Goal: Information Seeking & Learning: Learn about a topic

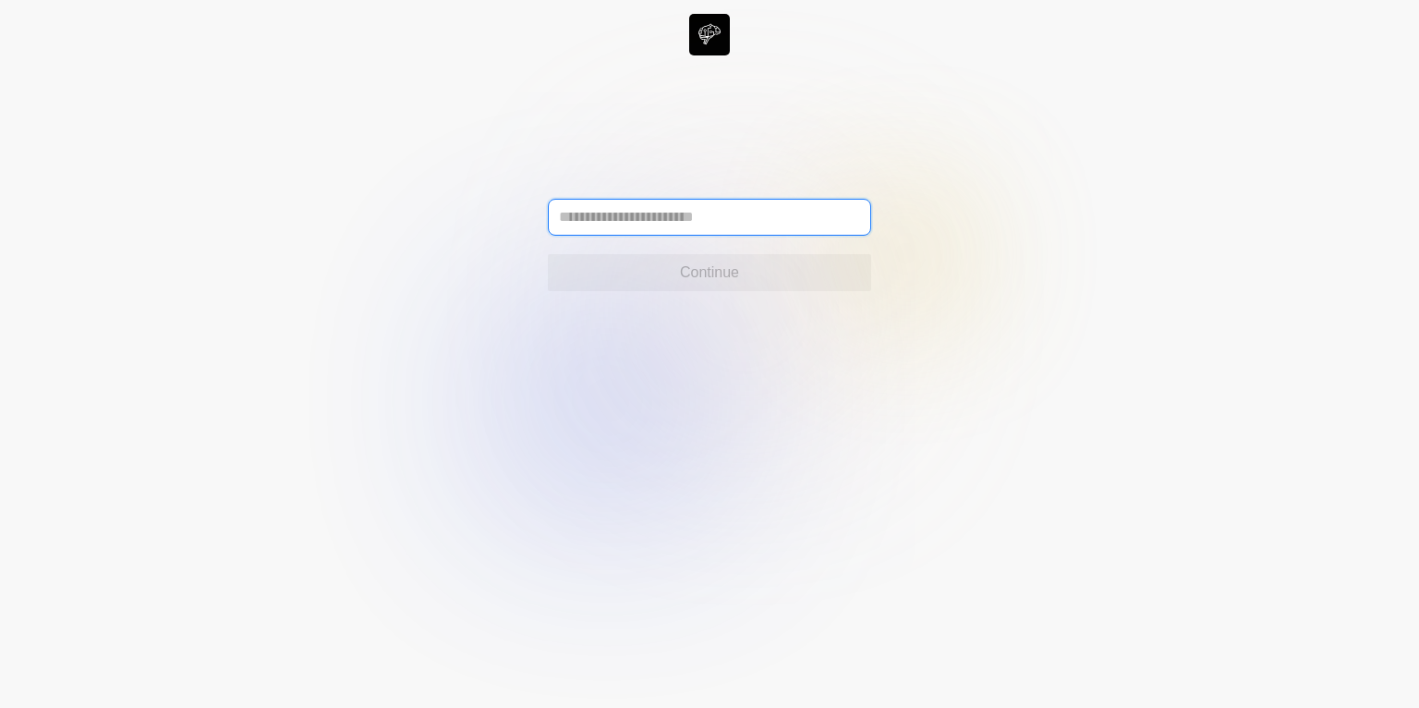
click at [661, 223] on input "text" at bounding box center [709, 217] width 323 height 37
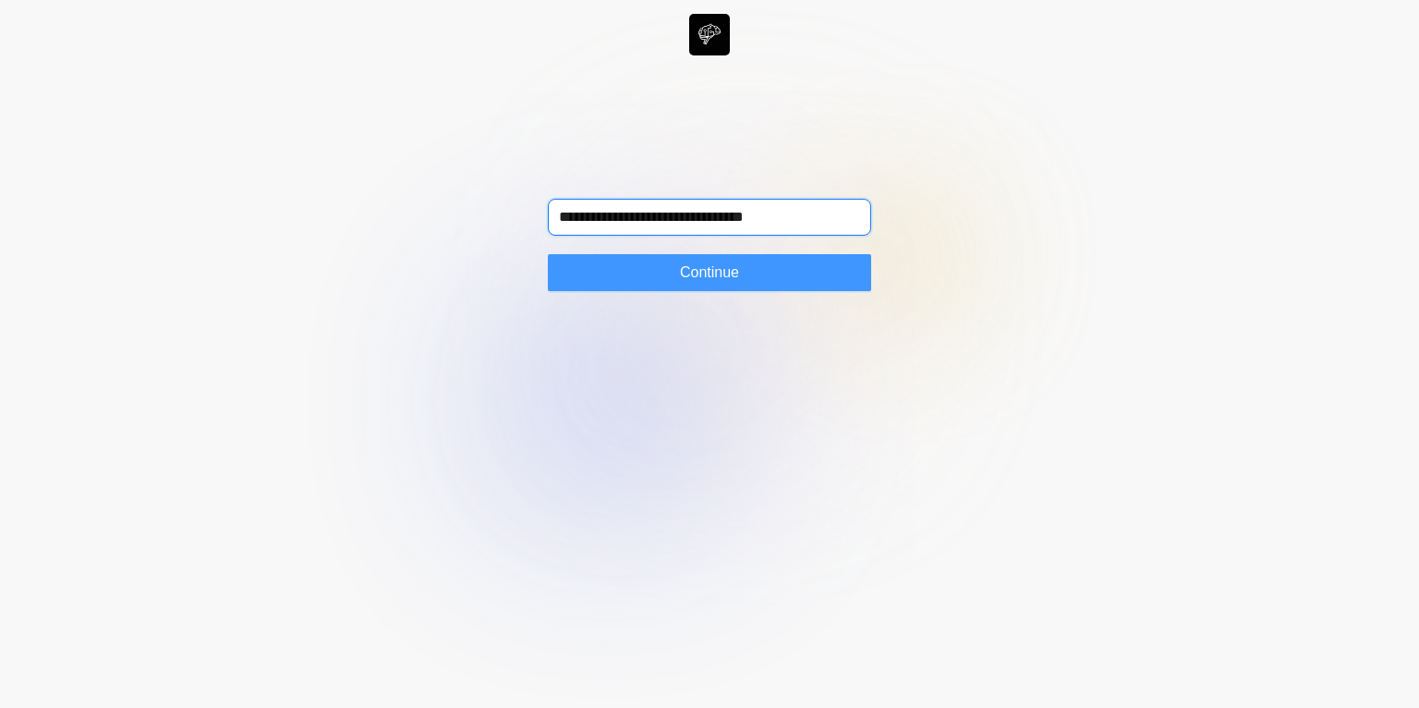
type input "**********"
click at [667, 287] on button "Continue" at bounding box center [709, 272] width 323 height 37
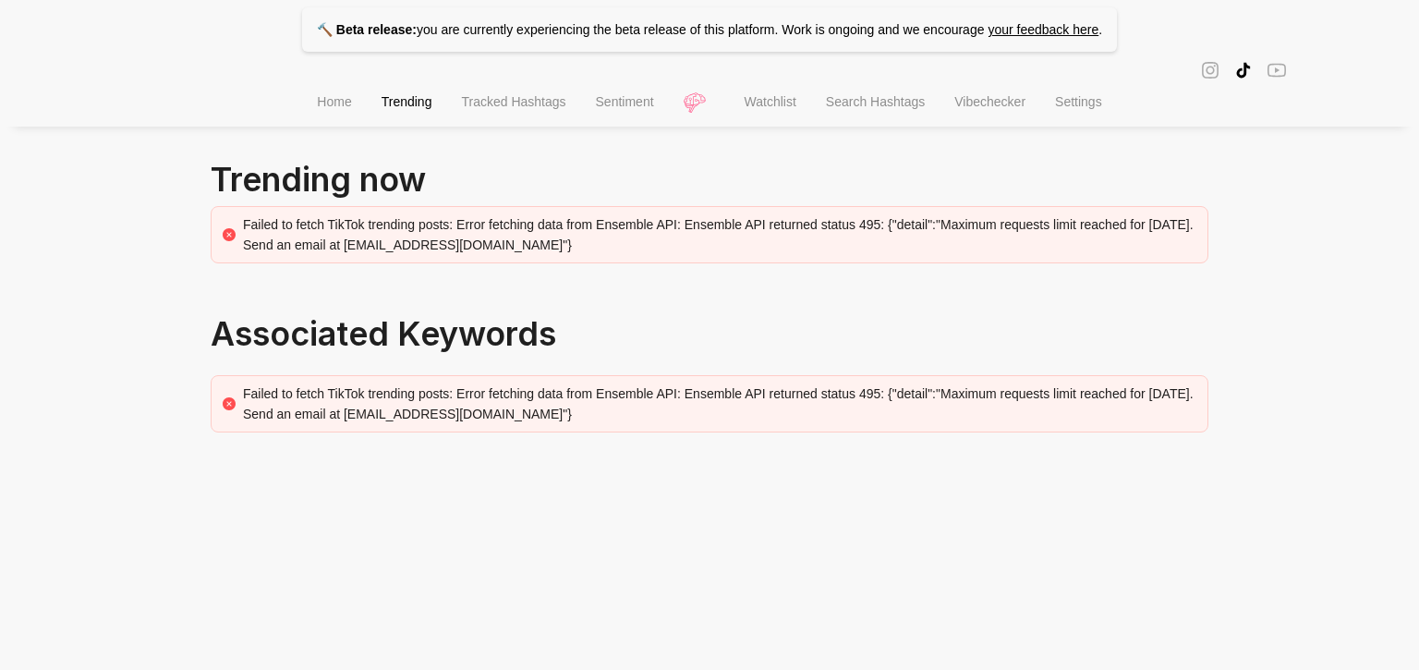
click at [862, 115] on li "Search Hashtags" at bounding box center [875, 103] width 128 height 47
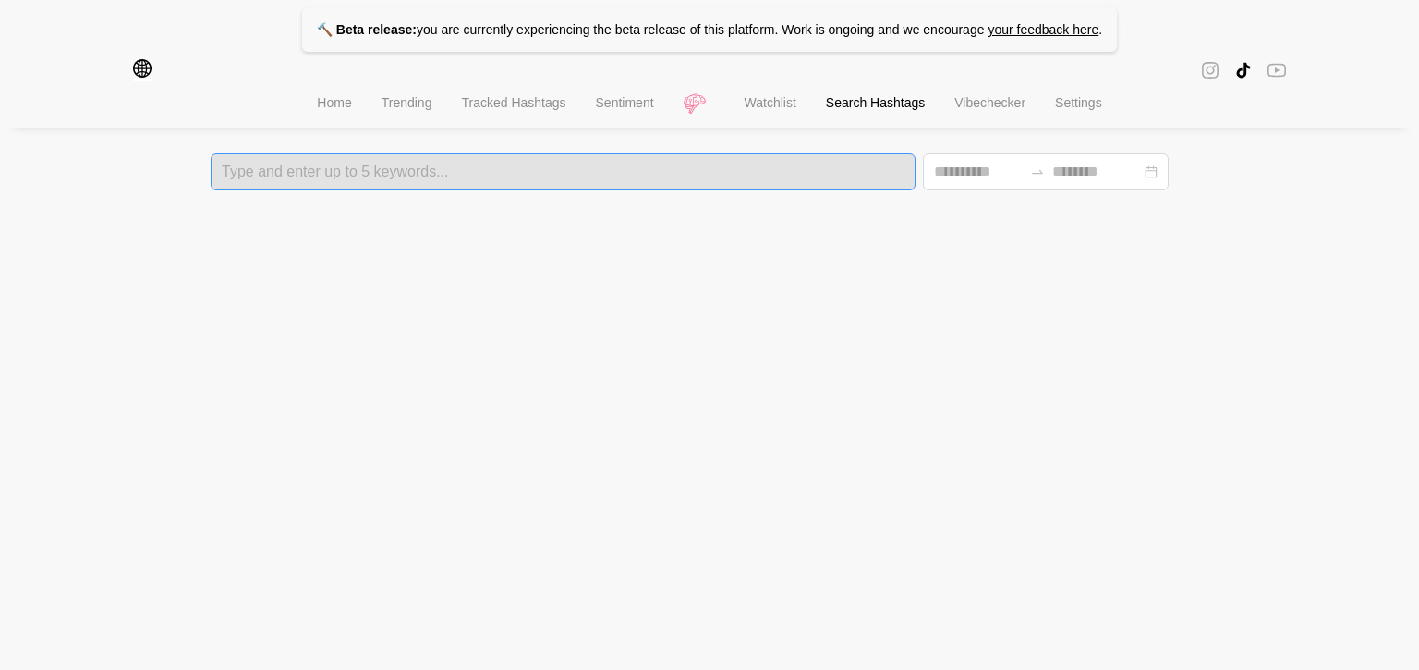
click at [511, 181] on div "Type and enter up to 5 keywords..." at bounding box center [563, 171] width 705 height 37
click at [323, 110] on span "Home" at bounding box center [334, 102] width 34 height 15
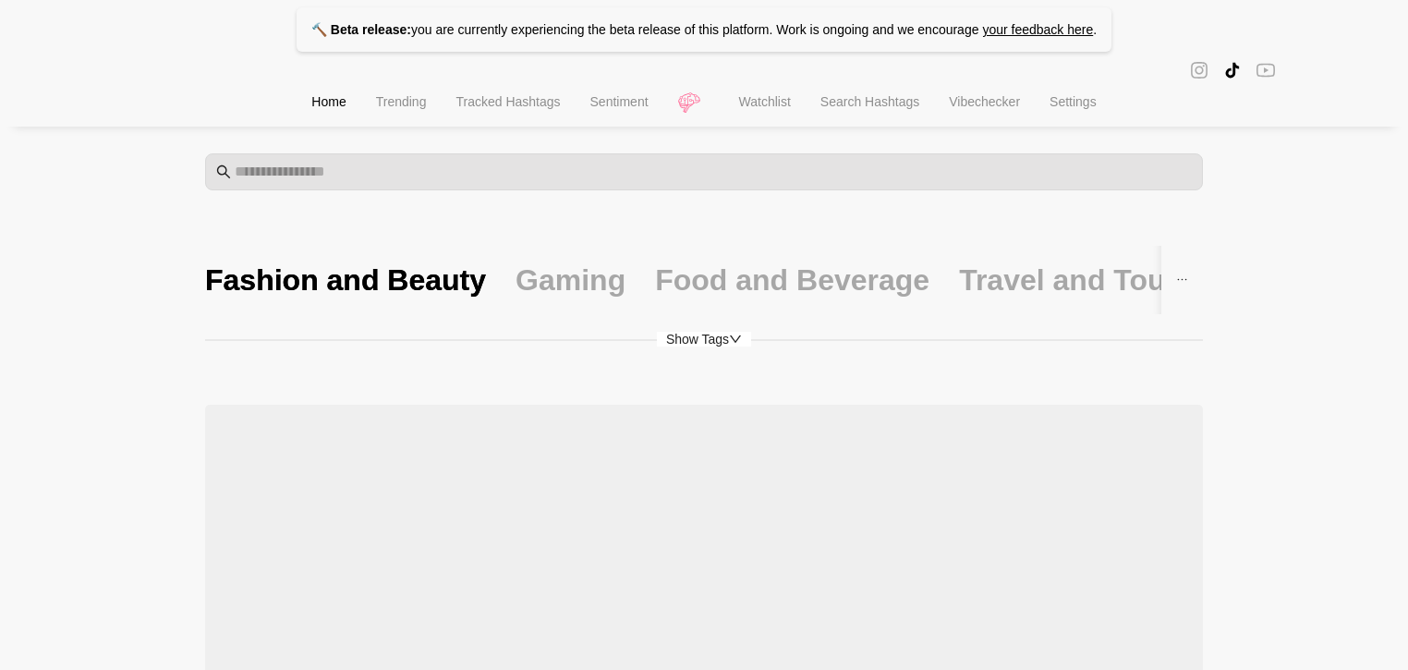
click at [880, 116] on li "Search Hashtags" at bounding box center [870, 103] width 128 height 47
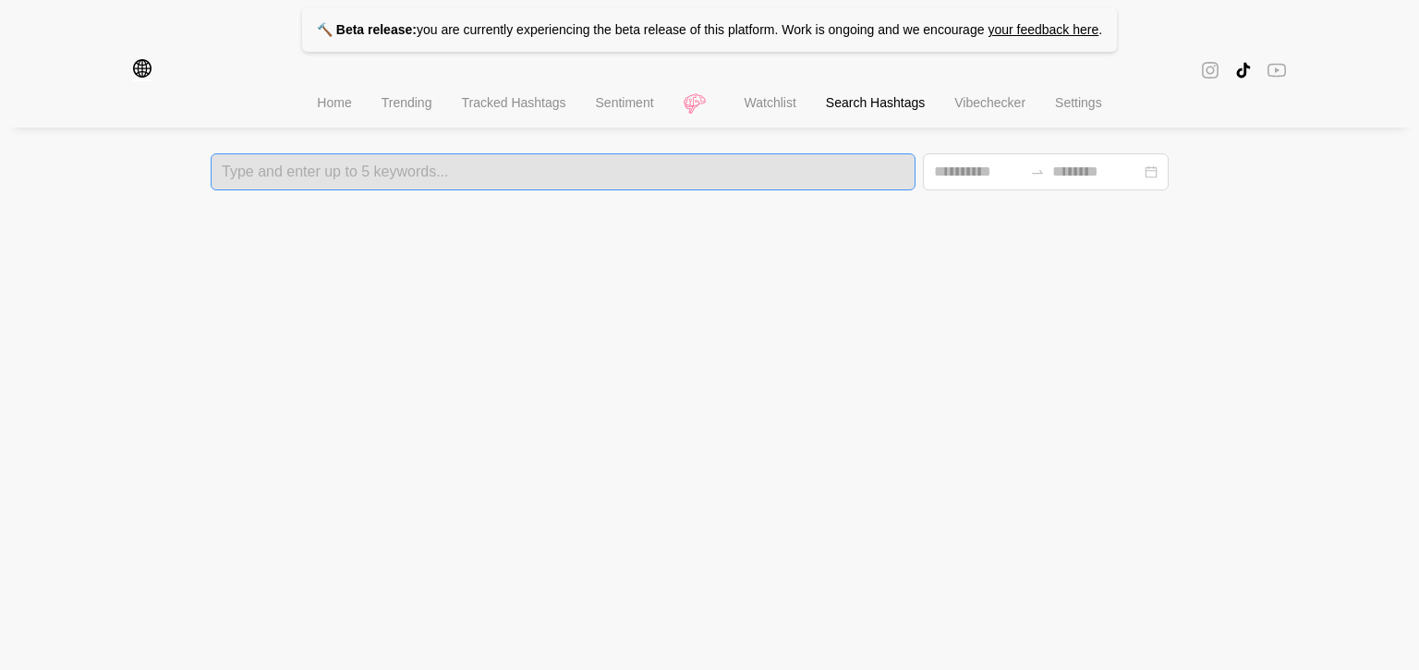
click at [530, 173] on div at bounding box center [563, 171] width 694 height 13
type input "*****"
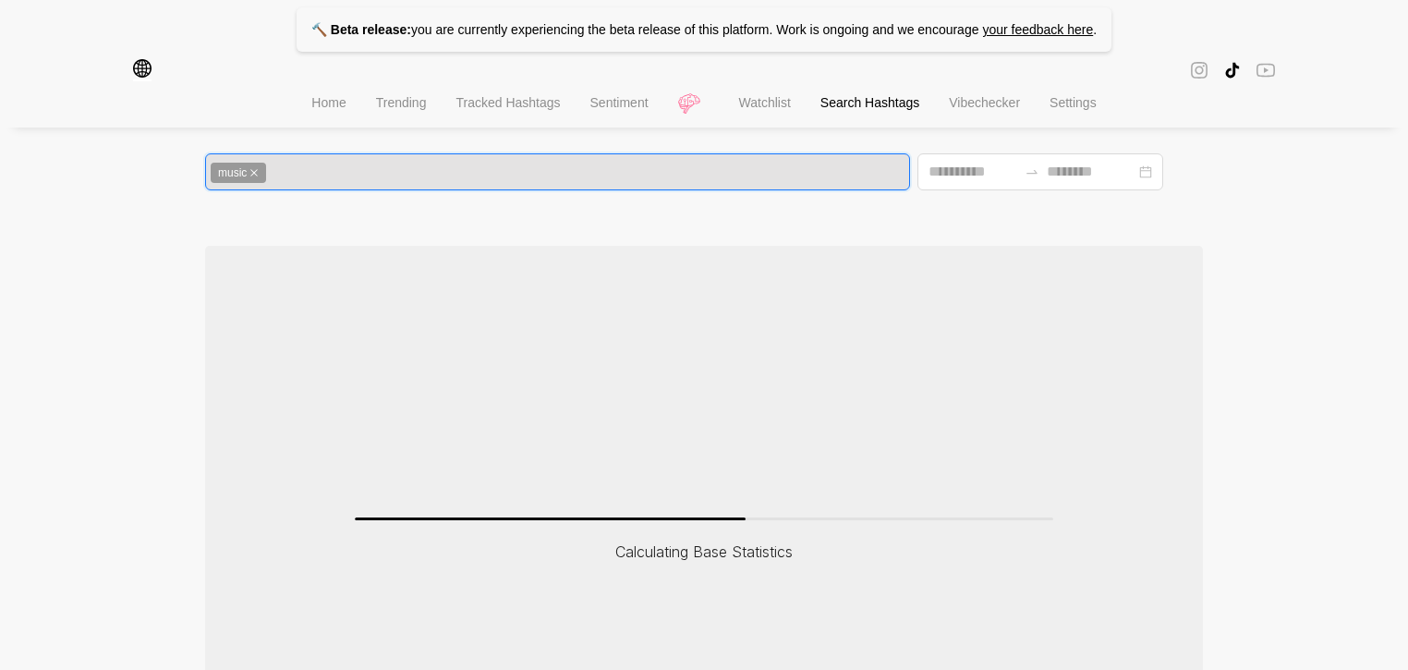
click at [148, 68] on icon "global" at bounding box center [142, 68] width 18 height 18
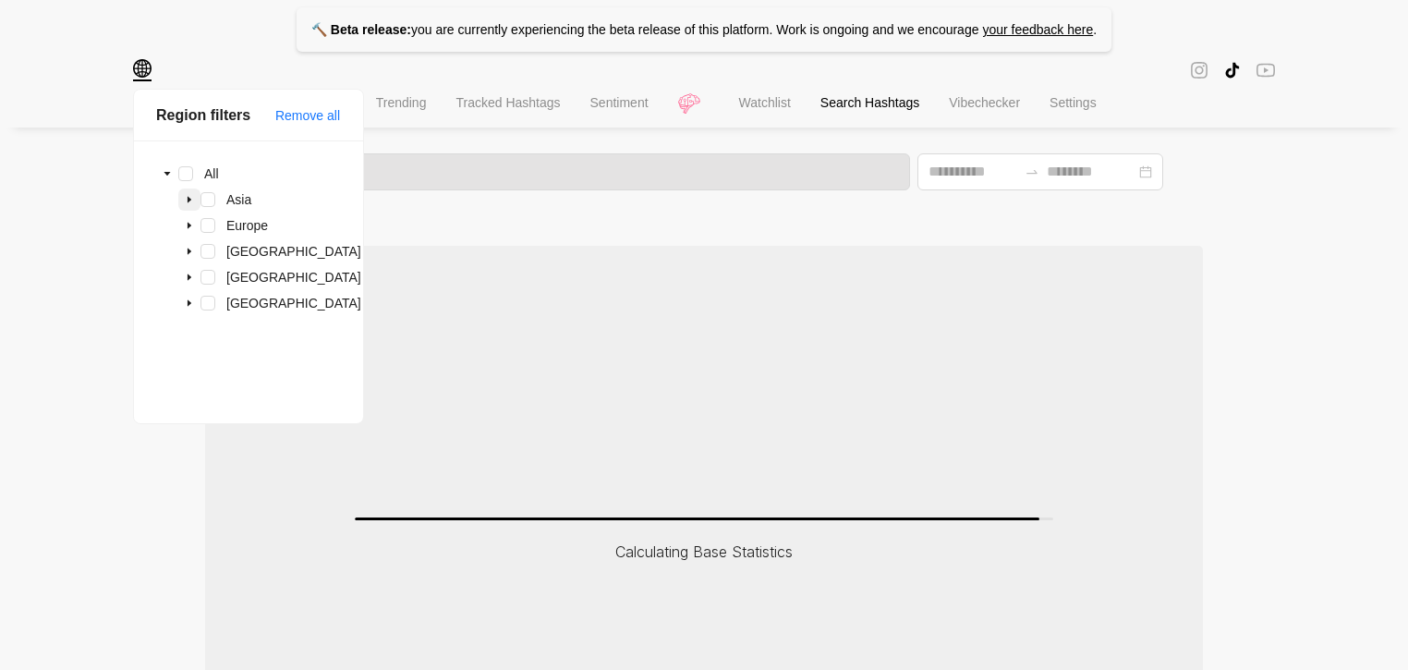
click at [190, 199] on icon "caret-down" at bounding box center [190, 200] width 4 height 6
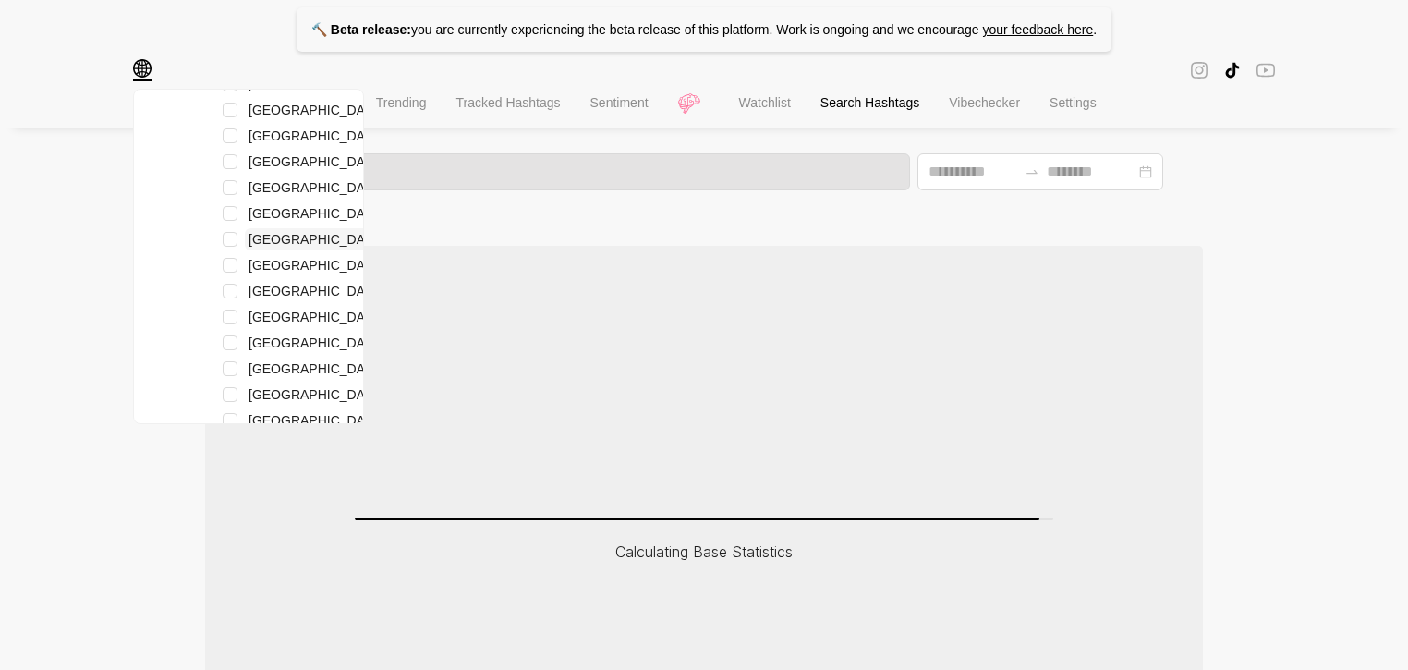
scroll to position [324, 0]
click at [266, 217] on span "Singapore" at bounding box center [316, 211] width 135 height 15
click at [230, 212] on span at bounding box center [230, 211] width 15 height 15
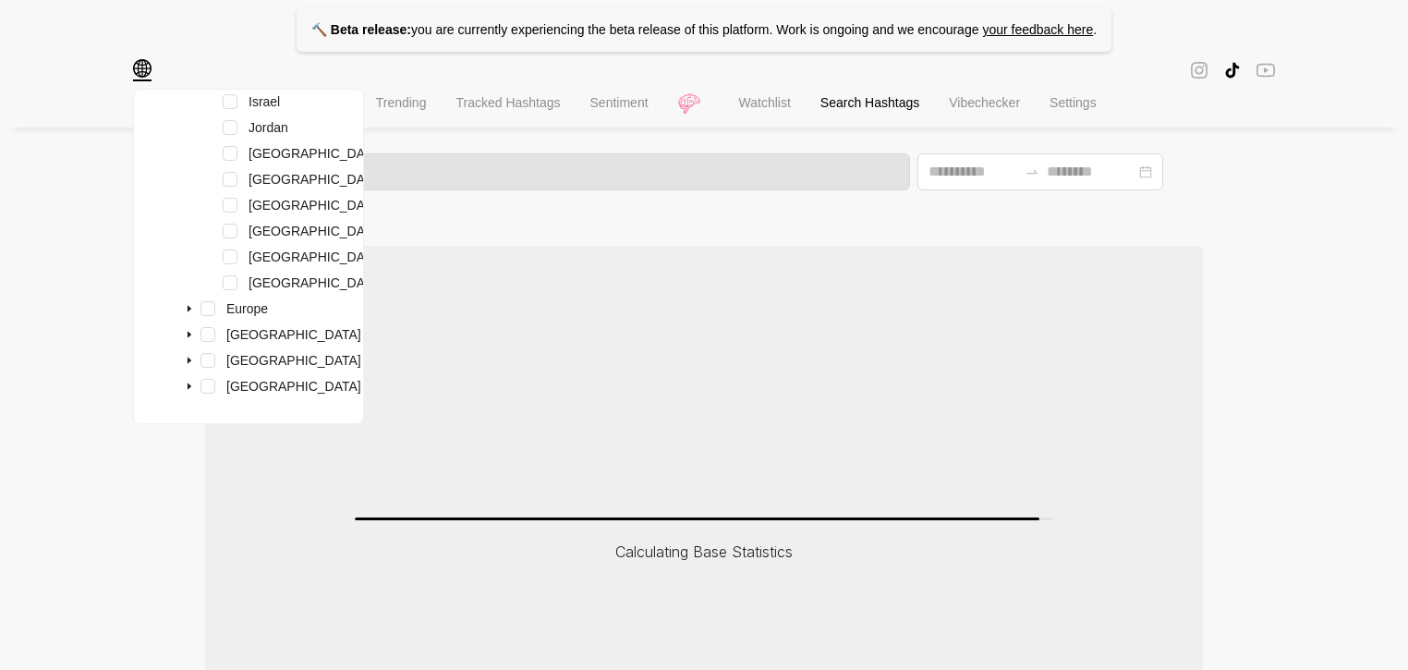
click at [73, 274] on div "🔨 Beta release: you are currently experiencing the beta release of this platfor…" at bounding box center [704, 418] width 1408 height 837
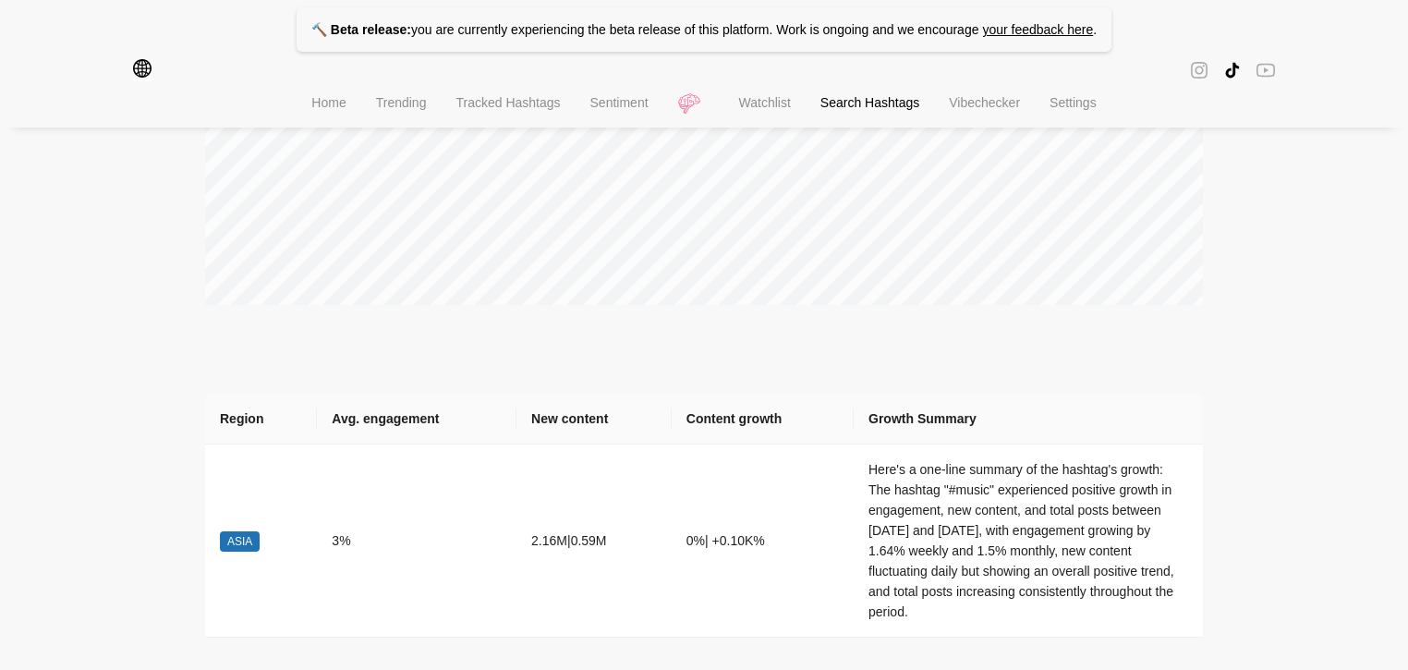
scroll to position [0, 0]
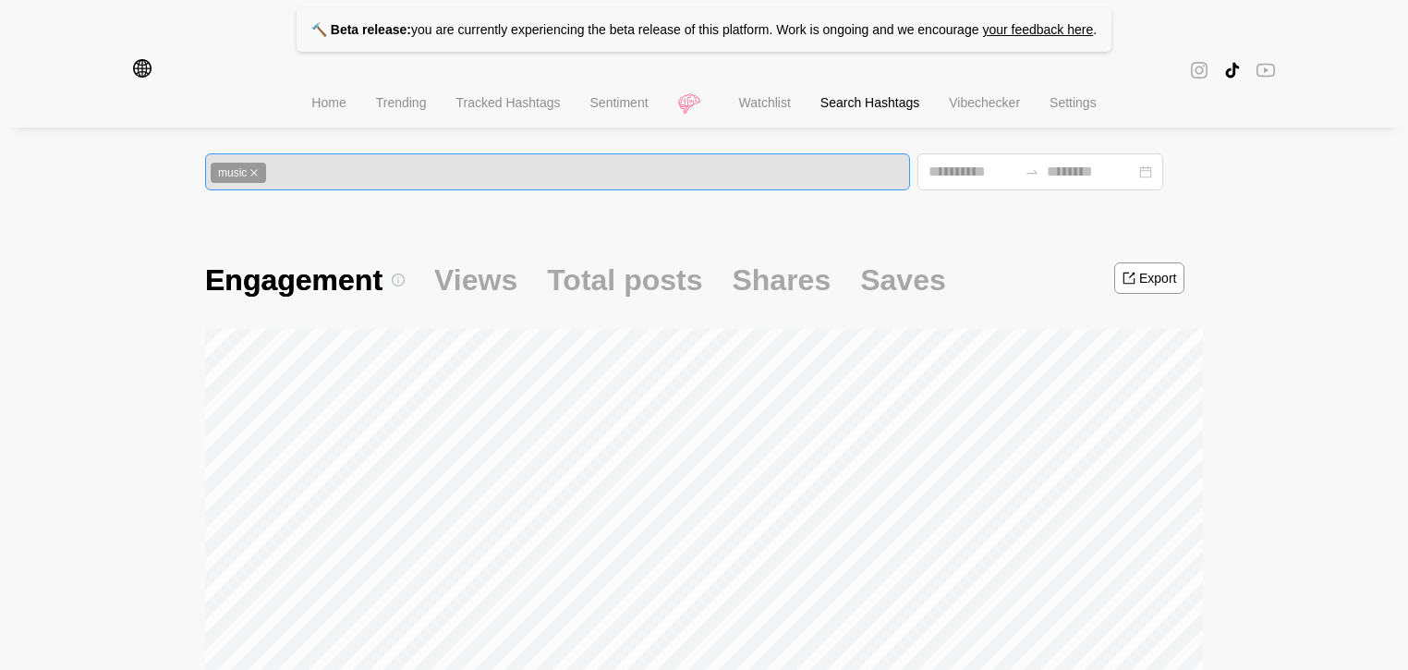
click at [253, 171] on icon "close" at bounding box center [254, 172] width 9 height 9
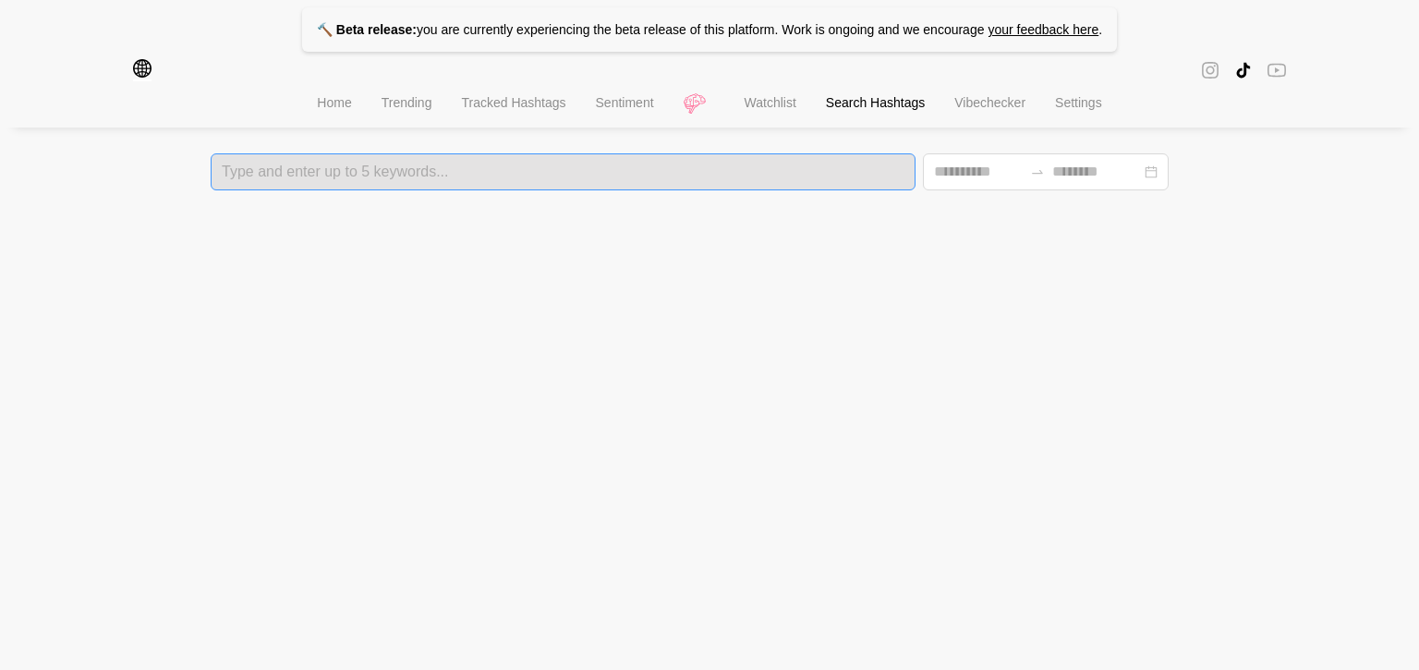
click at [292, 174] on div at bounding box center [563, 171] width 694 height 13
type input "***"
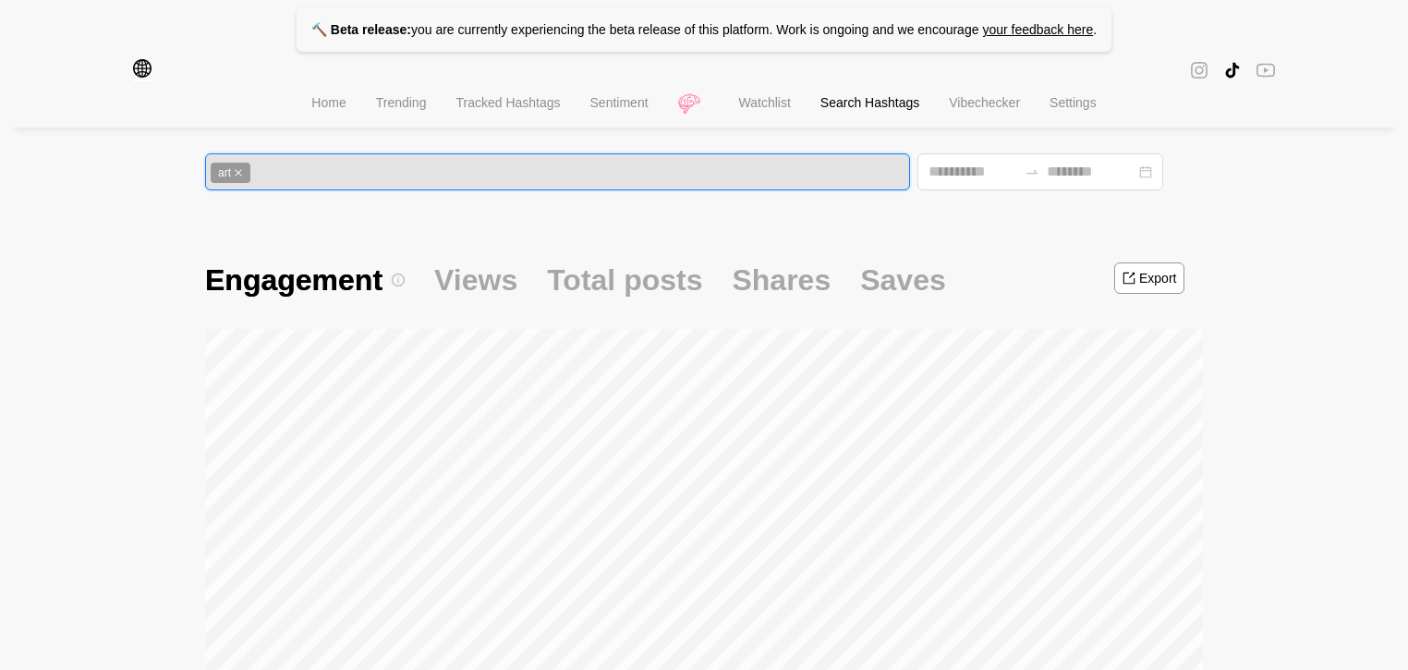
click at [137, 74] on icon "global" at bounding box center [142, 68] width 18 height 18
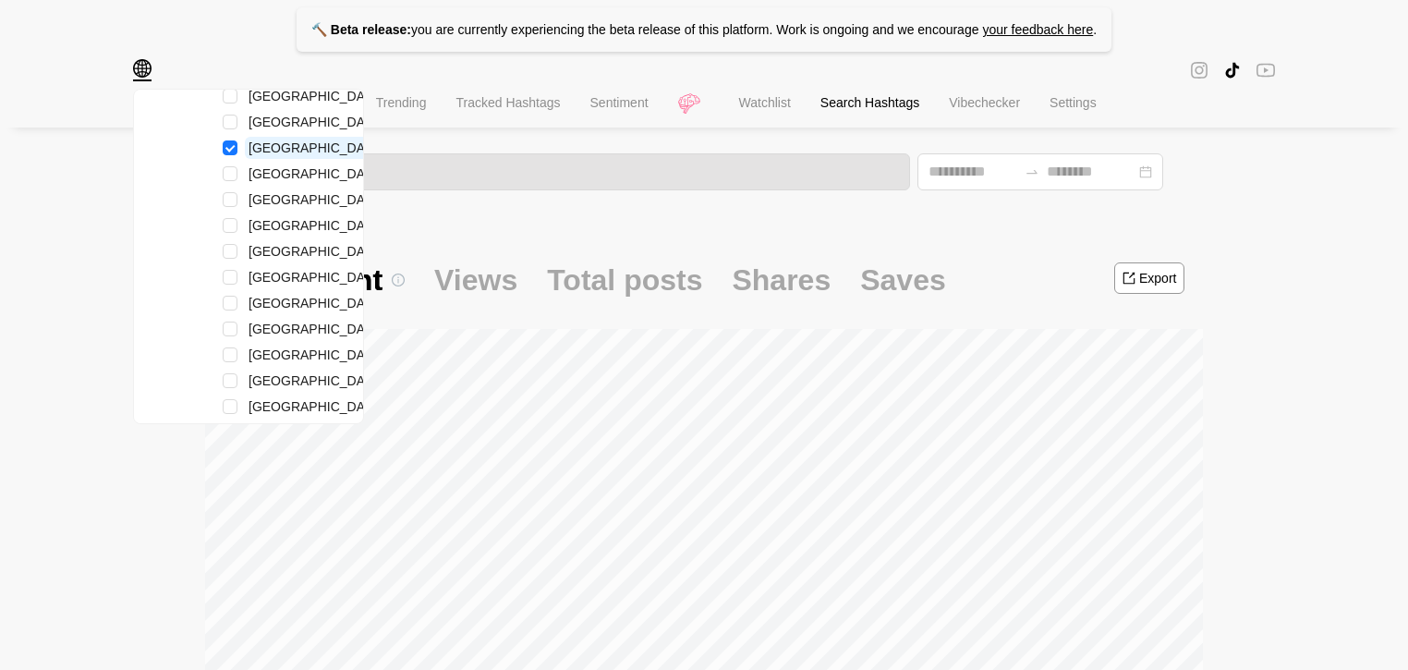
scroll to position [357, 0]
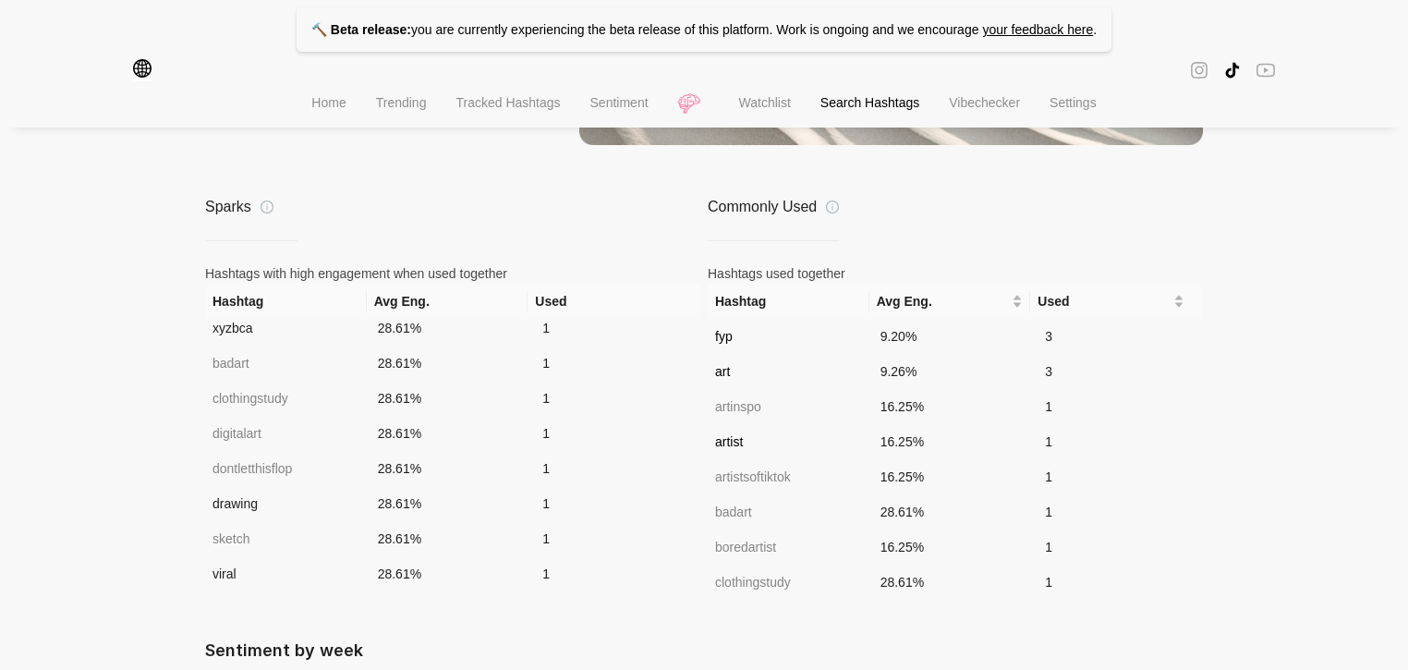
scroll to position [0, 0]
